Goal: Task Accomplishment & Management: Use online tool/utility

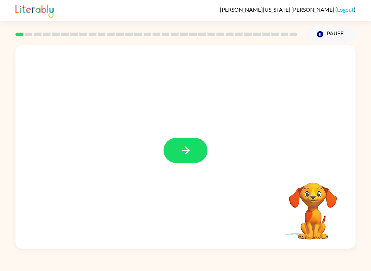
click at [181, 156] on icon "button" at bounding box center [185, 150] width 12 height 12
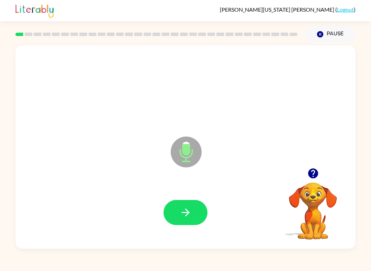
click at [194, 213] on button "button" at bounding box center [185, 212] width 44 height 25
click at [194, 206] on button "button" at bounding box center [185, 212] width 44 height 25
click at [182, 210] on icon "button" at bounding box center [185, 213] width 12 height 12
click at [186, 216] on icon "button" at bounding box center [185, 213] width 8 height 8
click at [183, 218] on icon "button" at bounding box center [185, 213] width 12 height 12
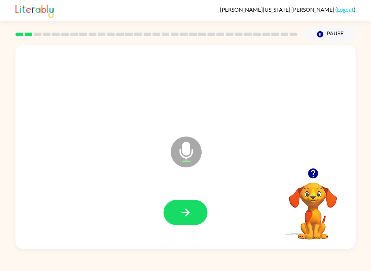
click at [183, 222] on button "button" at bounding box center [185, 212] width 44 height 25
click at [186, 205] on button "button" at bounding box center [185, 212] width 44 height 25
click at [187, 223] on button "button" at bounding box center [185, 212] width 44 height 25
click at [188, 209] on icon "button" at bounding box center [185, 213] width 12 height 12
click at [189, 209] on icon "button" at bounding box center [185, 213] width 12 height 12
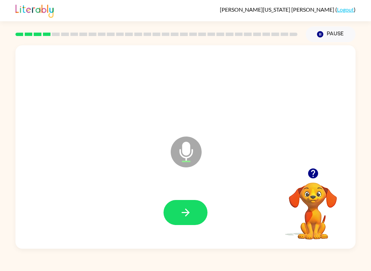
click at [182, 214] on icon "button" at bounding box center [185, 213] width 12 height 12
click at [194, 220] on button "button" at bounding box center [185, 212] width 44 height 25
click at [179, 205] on button "button" at bounding box center [185, 212] width 44 height 25
click at [194, 222] on button "button" at bounding box center [185, 212] width 44 height 25
click at [190, 207] on icon "button" at bounding box center [185, 213] width 12 height 12
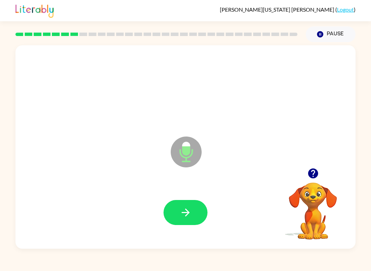
click at [178, 206] on button "button" at bounding box center [185, 212] width 44 height 25
click at [189, 219] on icon "button" at bounding box center [185, 213] width 12 height 12
click at [185, 208] on icon "button" at bounding box center [185, 213] width 12 height 12
click at [188, 212] on icon "button" at bounding box center [185, 213] width 8 height 8
click at [310, 172] on icon "button" at bounding box center [312, 173] width 10 height 10
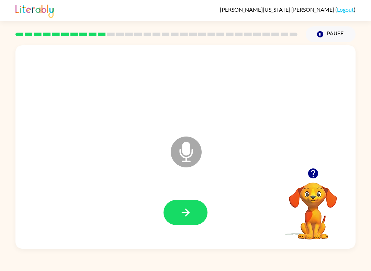
click at [192, 218] on button "button" at bounding box center [185, 212] width 44 height 25
click at [197, 220] on button "button" at bounding box center [185, 212] width 44 height 25
click at [189, 208] on icon "button" at bounding box center [185, 213] width 12 height 12
click at [178, 212] on button "button" at bounding box center [185, 212] width 44 height 25
click at [197, 218] on button "button" at bounding box center [185, 212] width 44 height 25
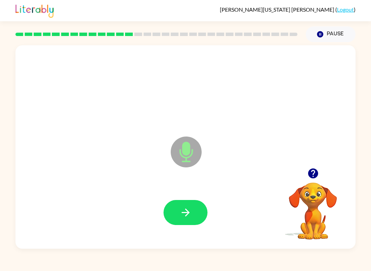
click at [195, 206] on button "button" at bounding box center [185, 212] width 44 height 25
click at [188, 222] on button "button" at bounding box center [185, 212] width 44 height 25
click at [183, 209] on icon "button" at bounding box center [185, 213] width 12 height 12
click at [207, 215] on button "button" at bounding box center [185, 212] width 44 height 25
click at [183, 202] on button "button" at bounding box center [185, 212] width 44 height 25
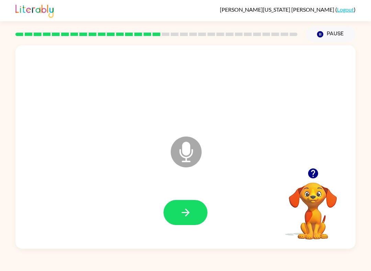
click at [179, 209] on icon "button" at bounding box center [185, 213] width 12 height 12
click at [183, 220] on button "button" at bounding box center [185, 212] width 44 height 25
click at [194, 209] on button "button" at bounding box center [185, 212] width 44 height 25
click at [186, 210] on icon "button" at bounding box center [185, 213] width 8 height 8
click at [175, 212] on button "button" at bounding box center [185, 212] width 44 height 25
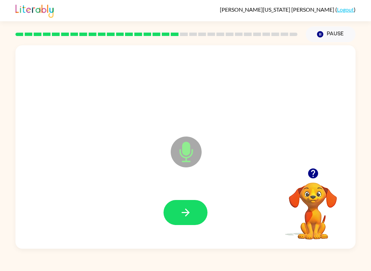
click at [196, 208] on button "button" at bounding box center [185, 212] width 44 height 25
click at [184, 216] on icon "button" at bounding box center [185, 213] width 12 height 12
click at [187, 212] on icon "button" at bounding box center [185, 213] width 8 height 8
click at [178, 213] on button "button" at bounding box center [185, 212] width 44 height 25
click at [178, 205] on button "button" at bounding box center [185, 212] width 44 height 25
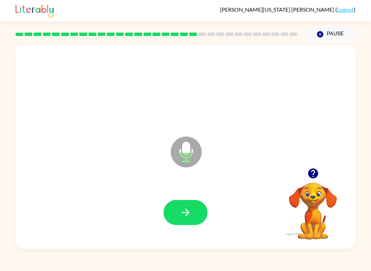
click at [194, 202] on button "button" at bounding box center [185, 212] width 44 height 25
click at [185, 201] on button "button" at bounding box center [185, 212] width 44 height 25
click at [180, 210] on icon "button" at bounding box center [185, 213] width 12 height 12
click at [180, 220] on button "button" at bounding box center [185, 212] width 44 height 25
click at [183, 213] on icon "button" at bounding box center [185, 213] width 8 height 8
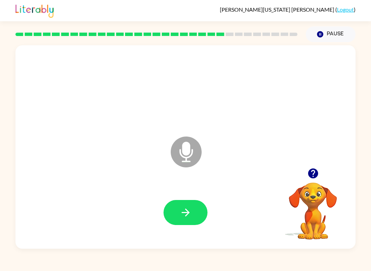
click at [189, 203] on button "button" at bounding box center [185, 212] width 44 height 25
click at [181, 213] on icon "button" at bounding box center [185, 213] width 12 height 12
click at [167, 205] on button "button" at bounding box center [185, 212] width 44 height 25
click at [182, 204] on button "button" at bounding box center [185, 212] width 44 height 25
click at [191, 214] on button "button" at bounding box center [185, 212] width 44 height 25
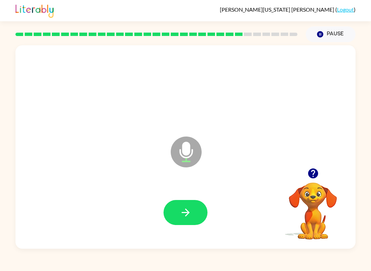
click at [185, 203] on button "button" at bounding box center [185, 212] width 44 height 25
click at [310, 172] on icon "button" at bounding box center [312, 173] width 10 height 10
click at [197, 214] on button "button" at bounding box center [185, 212] width 44 height 25
click at [184, 205] on button "button" at bounding box center [185, 212] width 44 height 25
click at [176, 208] on button "button" at bounding box center [185, 212] width 44 height 25
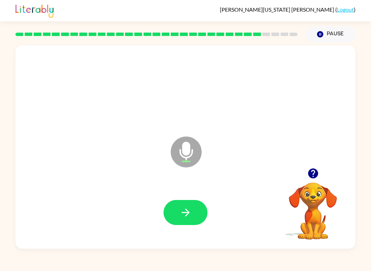
click at [180, 216] on icon "button" at bounding box center [185, 213] width 12 height 12
click at [191, 218] on button "button" at bounding box center [185, 212] width 44 height 25
click at [188, 207] on button "button" at bounding box center [185, 212] width 44 height 25
click at [190, 212] on icon "button" at bounding box center [185, 213] width 12 height 12
click at [171, 207] on button "button" at bounding box center [185, 212] width 44 height 25
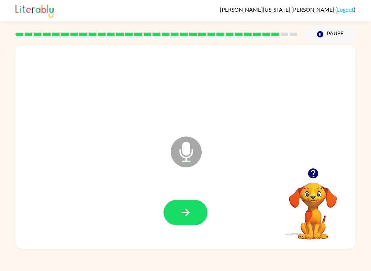
click at [191, 208] on icon "button" at bounding box center [185, 213] width 12 height 12
click at [195, 212] on button "button" at bounding box center [185, 212] width 44 height 25
click at [199, 201] on button "button" at bounding box center [185, 212] width 44 height 25
